Goal: Find specific page/section: Find specific page/section

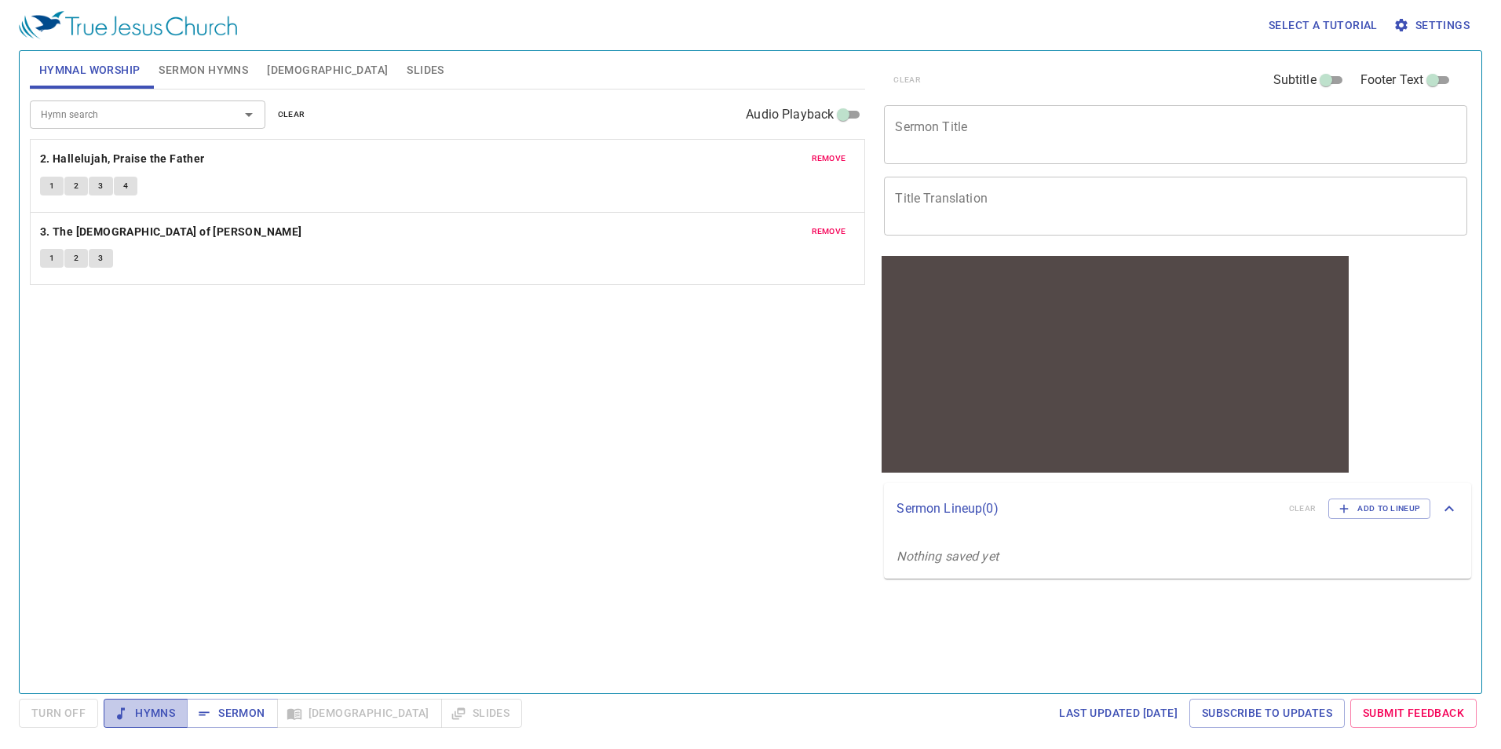
click at [163, 710] on span "Hymns" at bounding box center [145, 713] width 59 height 20
click at [119, 188] on button "4" at bounding box center [126, 186] width 24 height 19
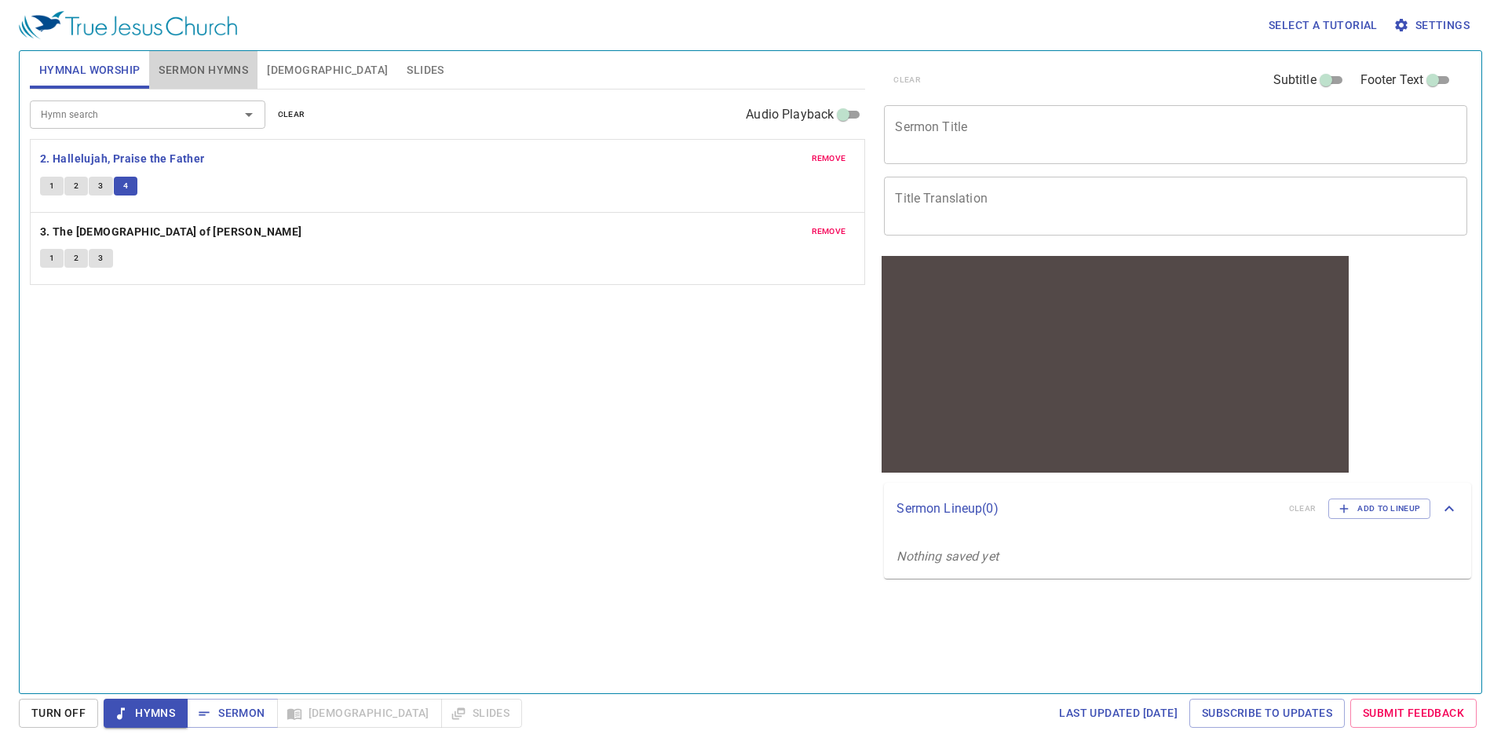
click at [235, 62] on span "Sermon Hymns" at bounding box center [204, 70] width 90 height 20
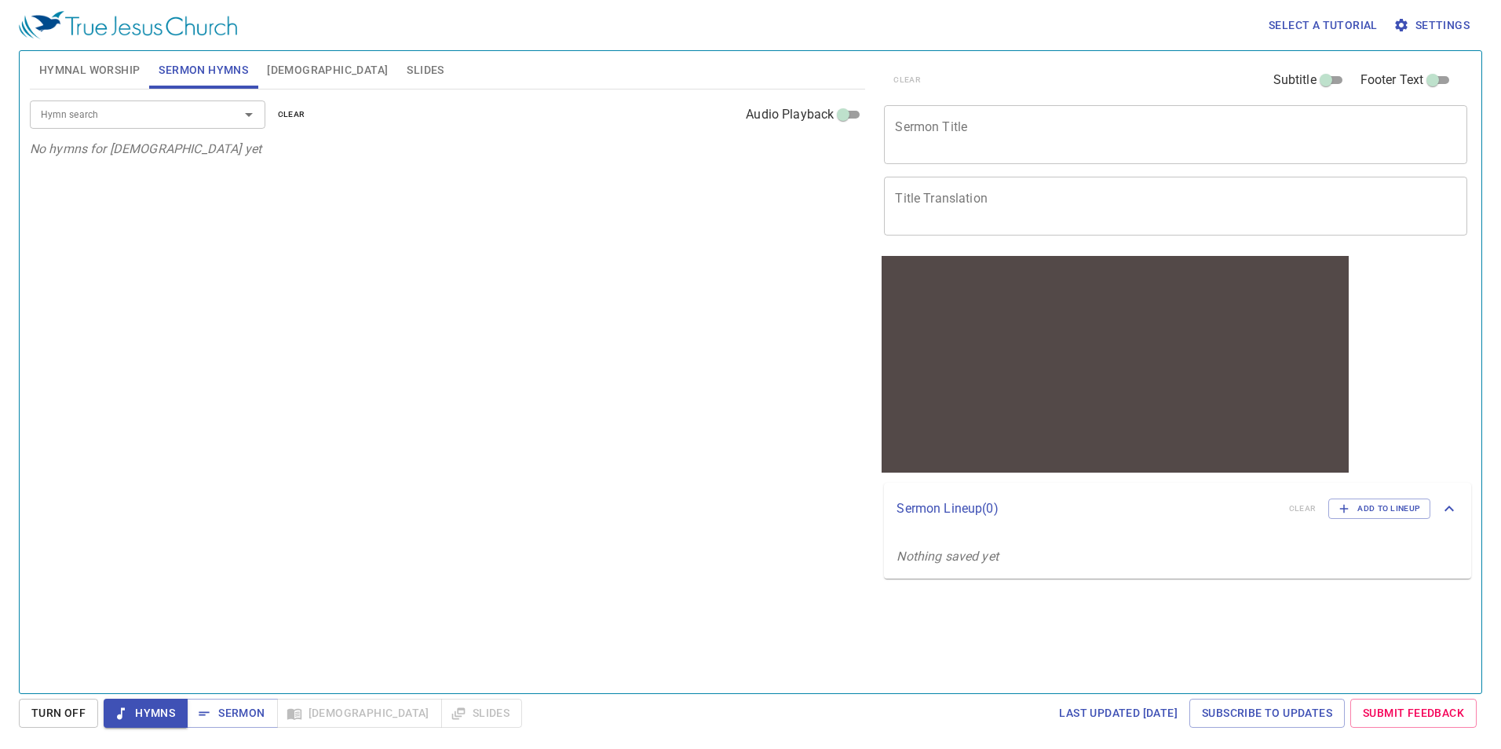
click at [184, 103] on div "Hymn search" at bounding box center [148, 113] width 236 height 27
click at [119, 117] on input "Hymn search" at bounding box center [125, 114] width 180 height 18
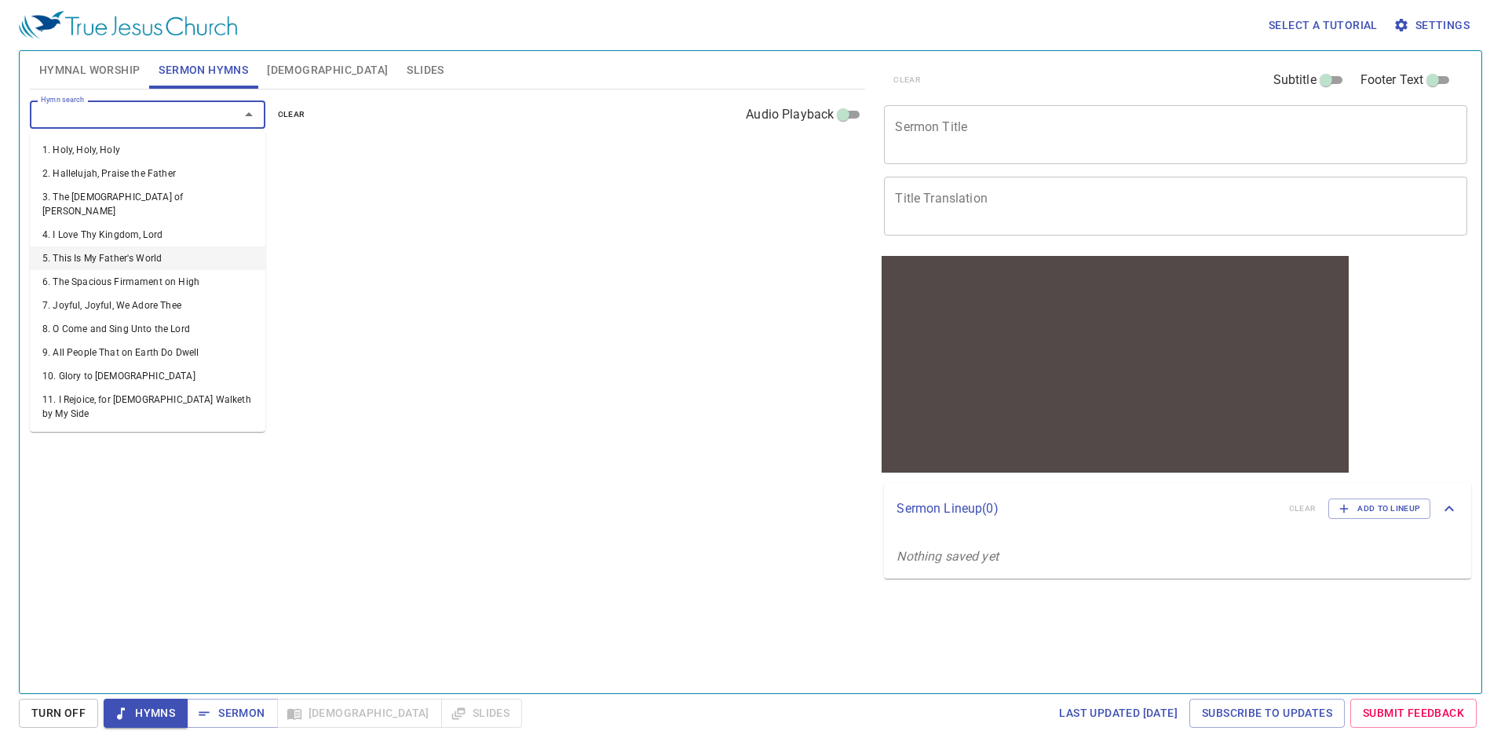
click at [157, 247] on li "5. This Is My Father's World" at bounding box center [148, 259] width 236 height 24
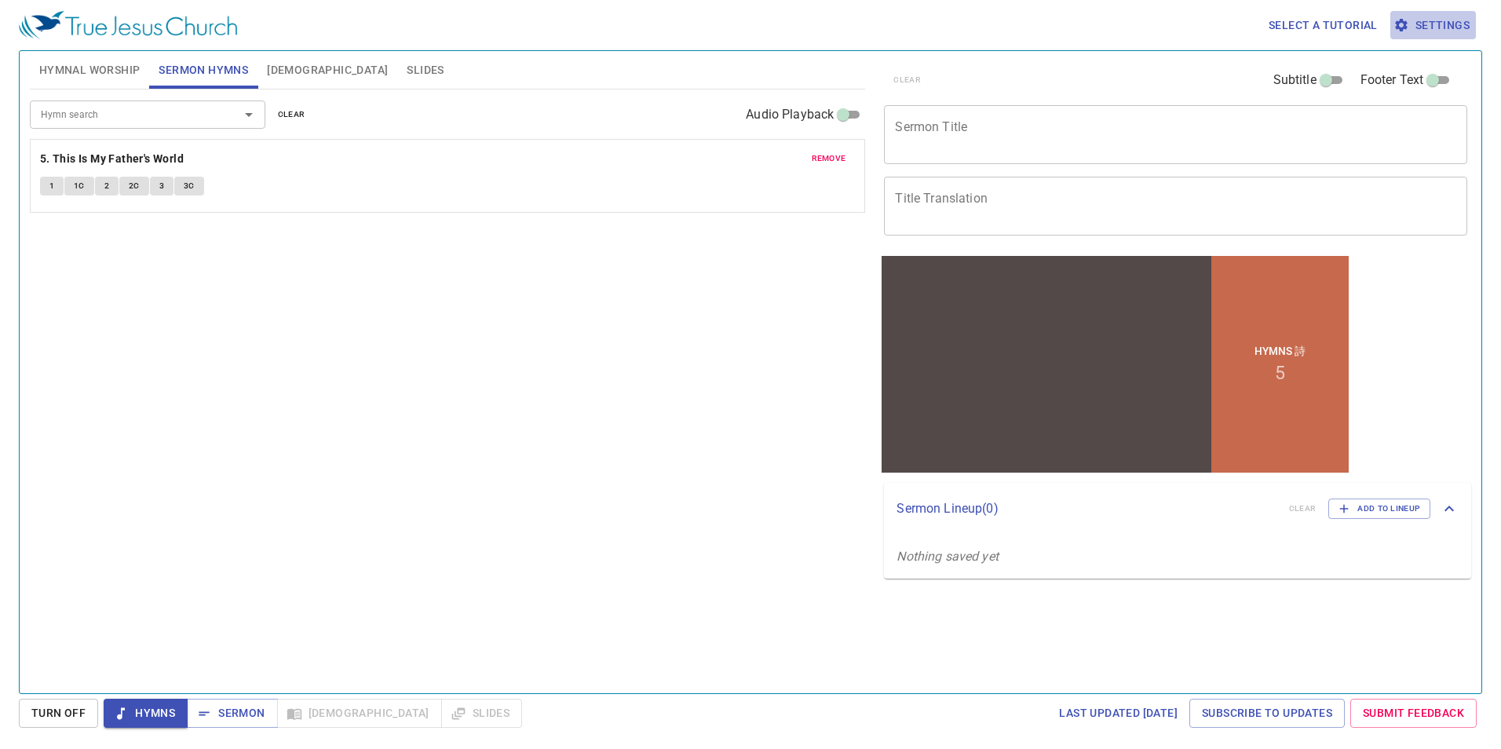
click at [1430, 16] on span "Settings" at bounding box center [1433, 26] width 73 height 20
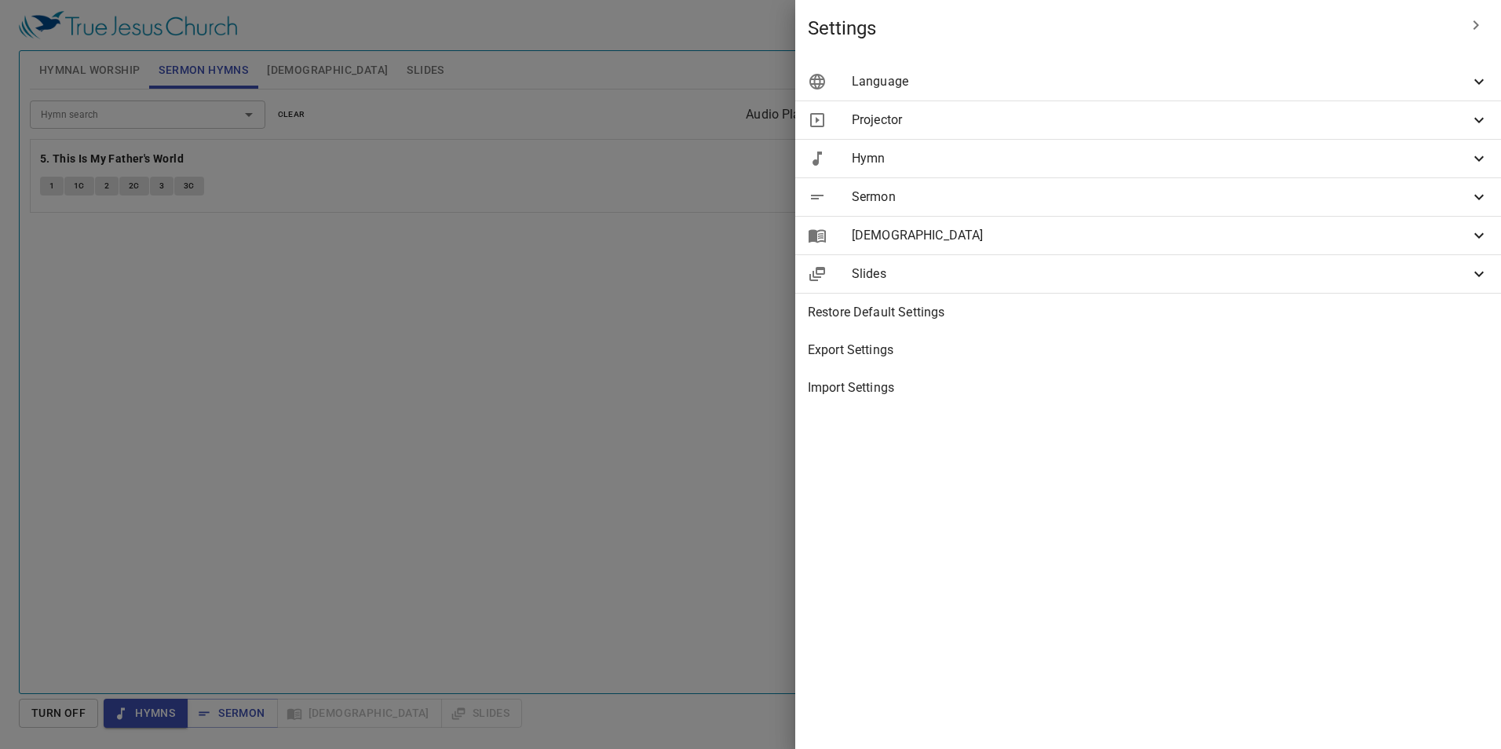
click at [1221, 76] on span "Language" at bounding box center [1161, 81] width 618 height 19
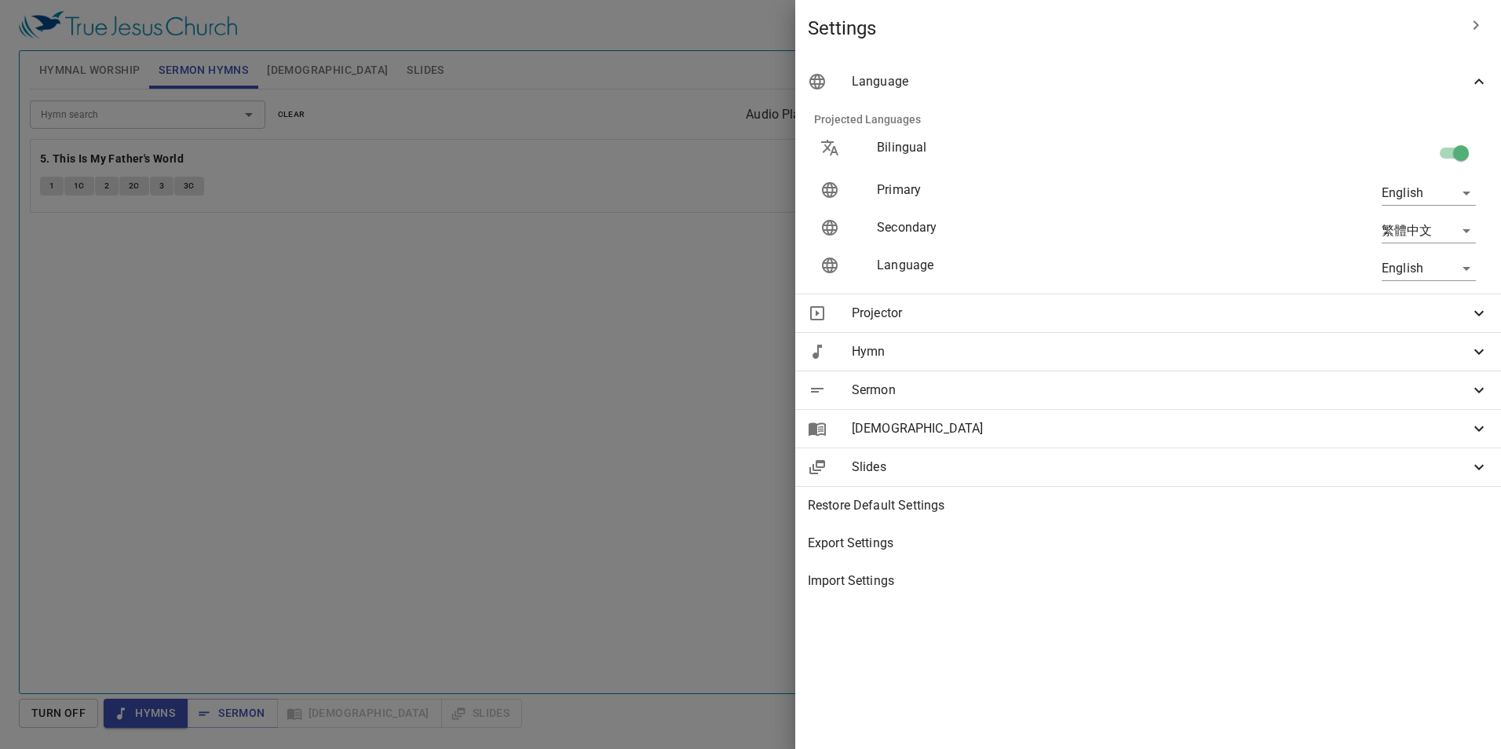
click at [445, 570] on div at bounding box center [750, 374] width 1501 height 749
